Goal: Book appointment/travel/reservation

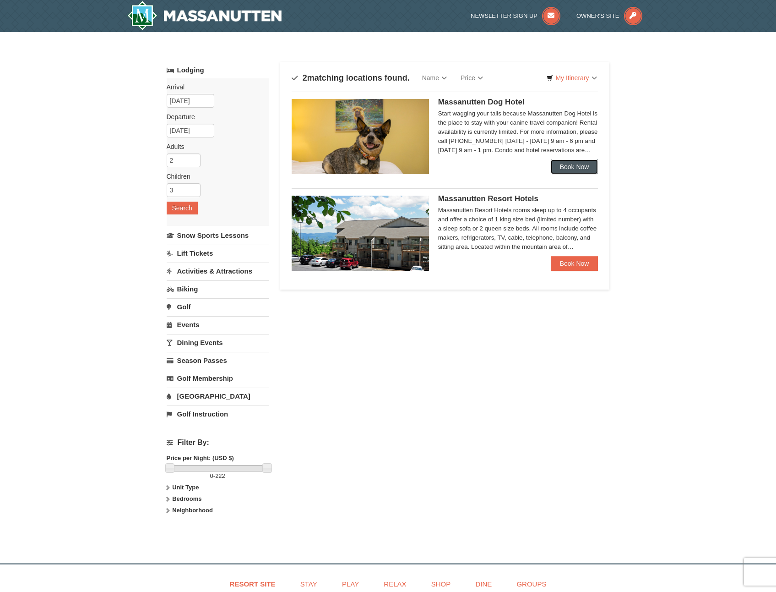
click at [567, 162] on link "Book Now" at bounding box center [575, 166] width 48 height 15
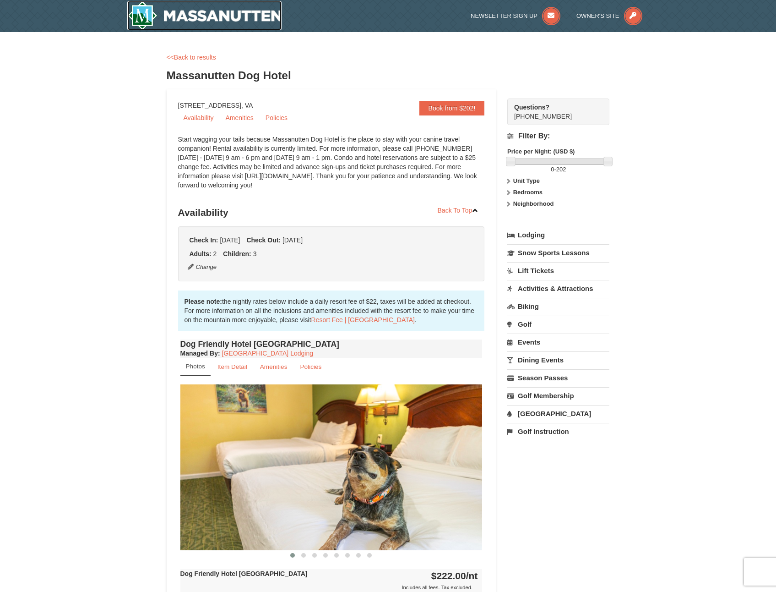
click at [223, 19] on img at bounding box center [204, 15] width 155 height 29
